Goal: Information Seeking & Learning: Learn about a topic

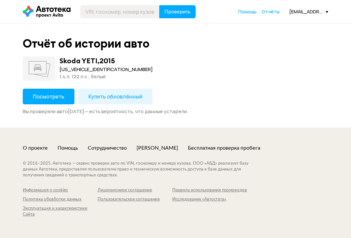
click at [42, 94] on span "Посмотреть" at bounding box center [49, 96] width 32 height 7
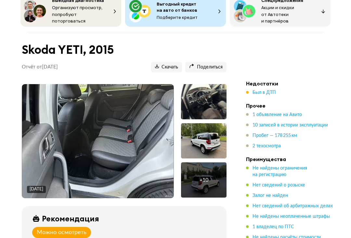
scroll to position [35, 0]
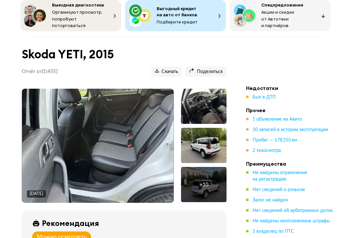
click at [54, 127] on img at bounding box center [98, 146] width 152 height 114
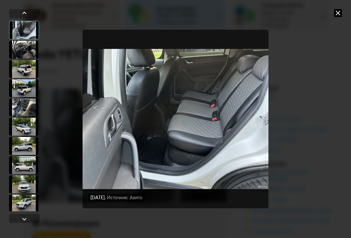
click at [20, 49] on div at bounding box center [23, 50] width 29 height 18
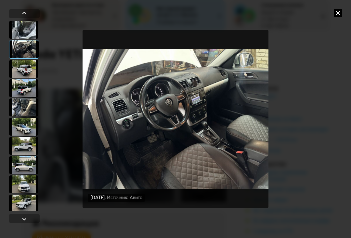
click at [18, 69] on div at bounding box center [23, 69] width 29 height 18
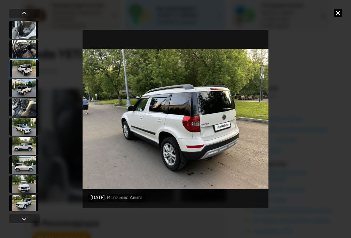
click at [338, 12] on icon at bounding box center [339, 13] width 8 height 8
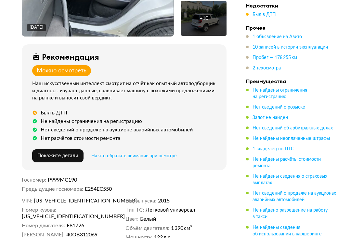
scroll to position [201, 0]
click at [55, 153] on span "Покажите детали" at bounding box center [57, 155] width 41 height 5
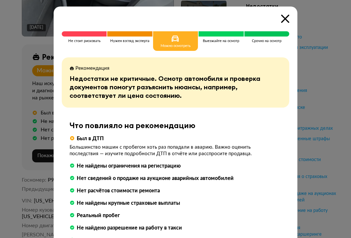
scroll to position [0, 0]
click at [285, 19] on icon at bounding box center [285, 19] width 8 height 8
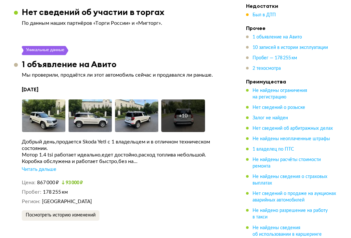
scroll to position [1183, 0]
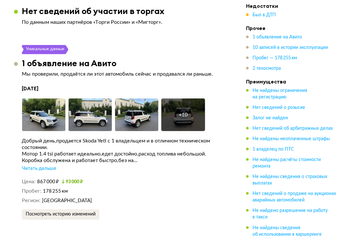
click at [37, 165] on div "Читать дальше" at bounding box center [39, 168] width 34 height 7
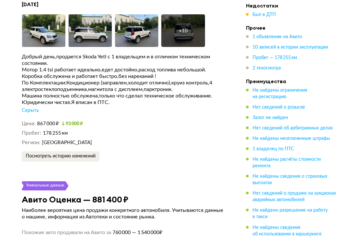
scroll to position [1267, 0]
click at [37, 154] on span "Посмотреть историю изменений" at bounding box center [61, 156] width 70 height 5
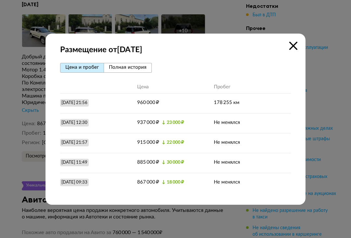
click at [129, 72] on button "Полная история" at bounding box center [128, 68] width 48 height 10
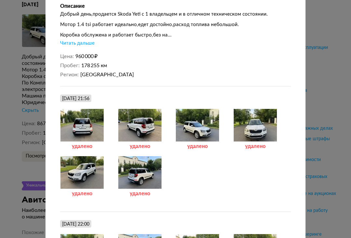
scroll to position [104, 0]
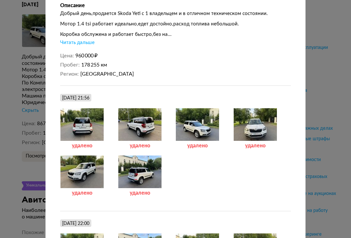
click at [142, 173] on div at bounding box center [140, 171] width 44 height 33
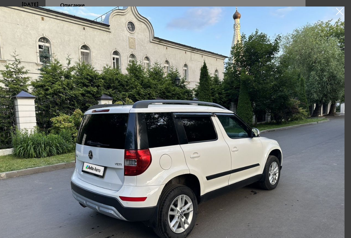
scroll to position [0, 13]
click at [339, 12] on icon at bounding box center [340, 12] width 10 height 10
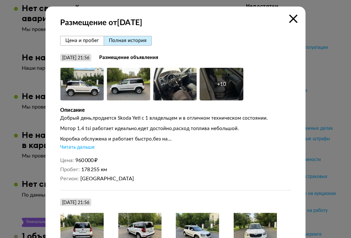
scroll to position [0, 0]
click at [289, 20] on strong "Размещение от [DATE]" at bounding box center [175, 23] width 231 height 10
click at [296, 16] on icon at bounding box center [294, 19] width 8 height 8
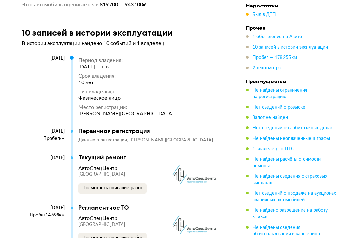
scroll to position [1503, 0]
click at [130, 185] on span "Посмотреть описание работ" at bounding box center [112, 187] width 61 height 5
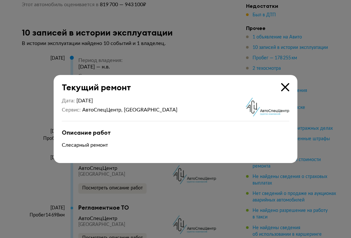
click at [283, 91] on icon at bounding box center [285, 87] width 8 height 8
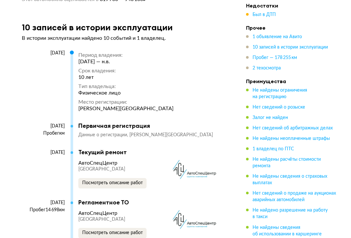
scroll to position [1509, 0]
click at [128, 230] on span "Посмотреть описание работ" at bounding box center [112, 232] width 61 height 5
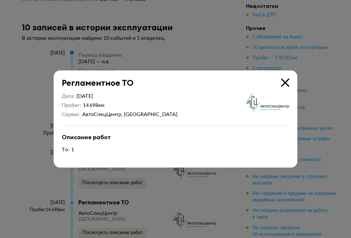
click at [280, 88] on div "Регламентное ТО" at bounding box center [172, 78] width 236 height 17
click at [288, 87] on icon at bounding box center [285, 82] width 8 height 8
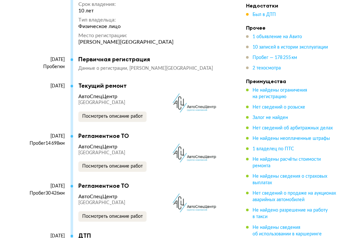
click at [132, 214] on span "Посмотреть описание работ" at bounding box center [112, 216] width 61 height 5
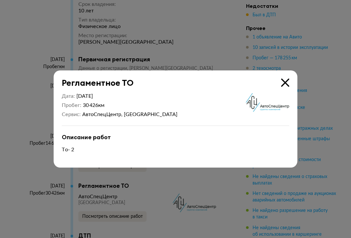
click at [284, 87] on icon at bounding box center [285, 82] width 8 height 8
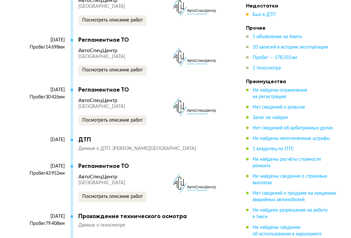
scroll to position [1671, 0]
click at [131, 194] on span "Посмотреть описание работ" at bounding box center [112, 196] width 61 height 5
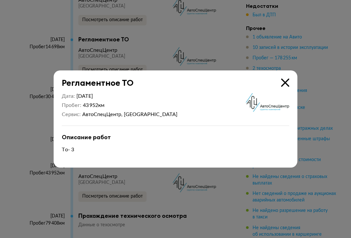
click at [288, 87] on icon at bounding box center [285, 82] width 8 height 8
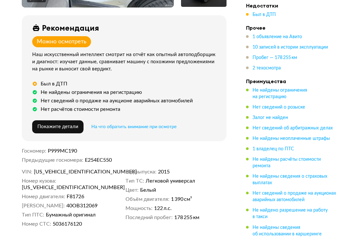
scroll to position [230, 0]
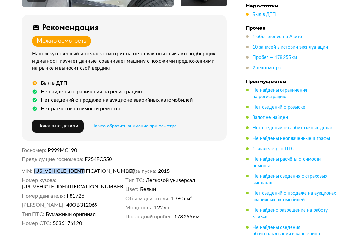
click at [192, 80] on div "Был в ДТП" at bounding box center [125, 83] width 187 height 7
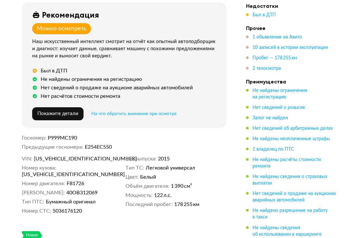
scroll to position [245, 0]
